Goal: Task Accomplishment & Management: Use online tool/utility

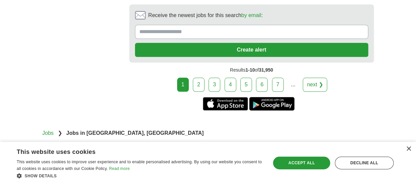
scroll to position [1573, 0]
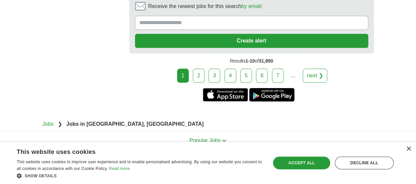
click at [12, 131] on section "Popular Jobs Top job titles Government Virtual Assistant Amazon Warehouse Data …" at bounding box center [208, 140] width 416 height 19
click at [200, 68] on link "2" at bounding box center [199, 75] width 12 height 14
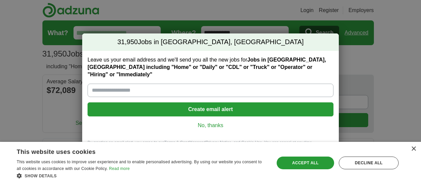
click at [20, 72] on div "31,950 Jobs in Peoria, AZ Leave us your email address and we'll send you all th…" at bounding box center [210, 92] width 421 height 184
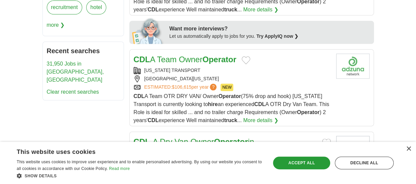
scroll to position [364, 0]
